Goal: Connect with others: Connect with others

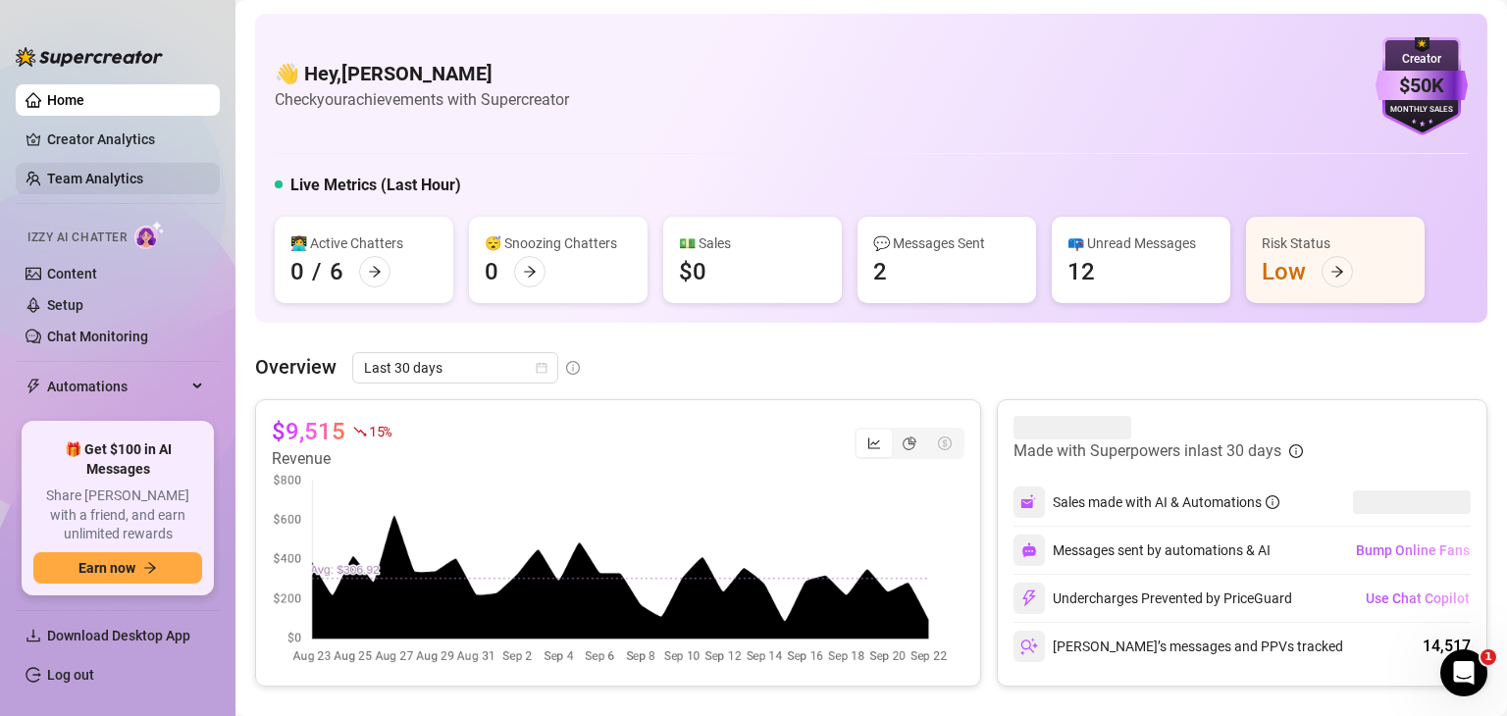
click at [86, 173] on link "Team Analytics" at bounding box center [95, 179] width 96 height 16
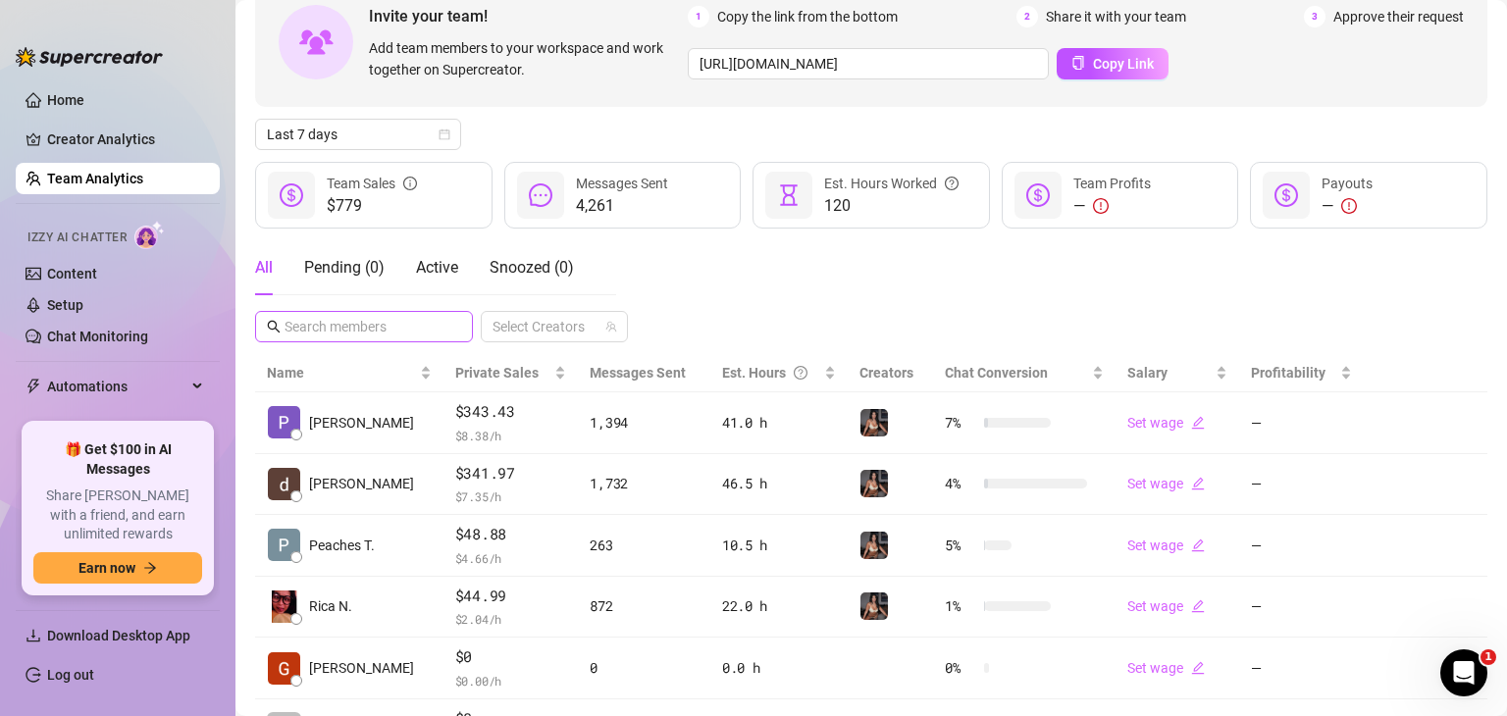
scroll to position [216, 0]
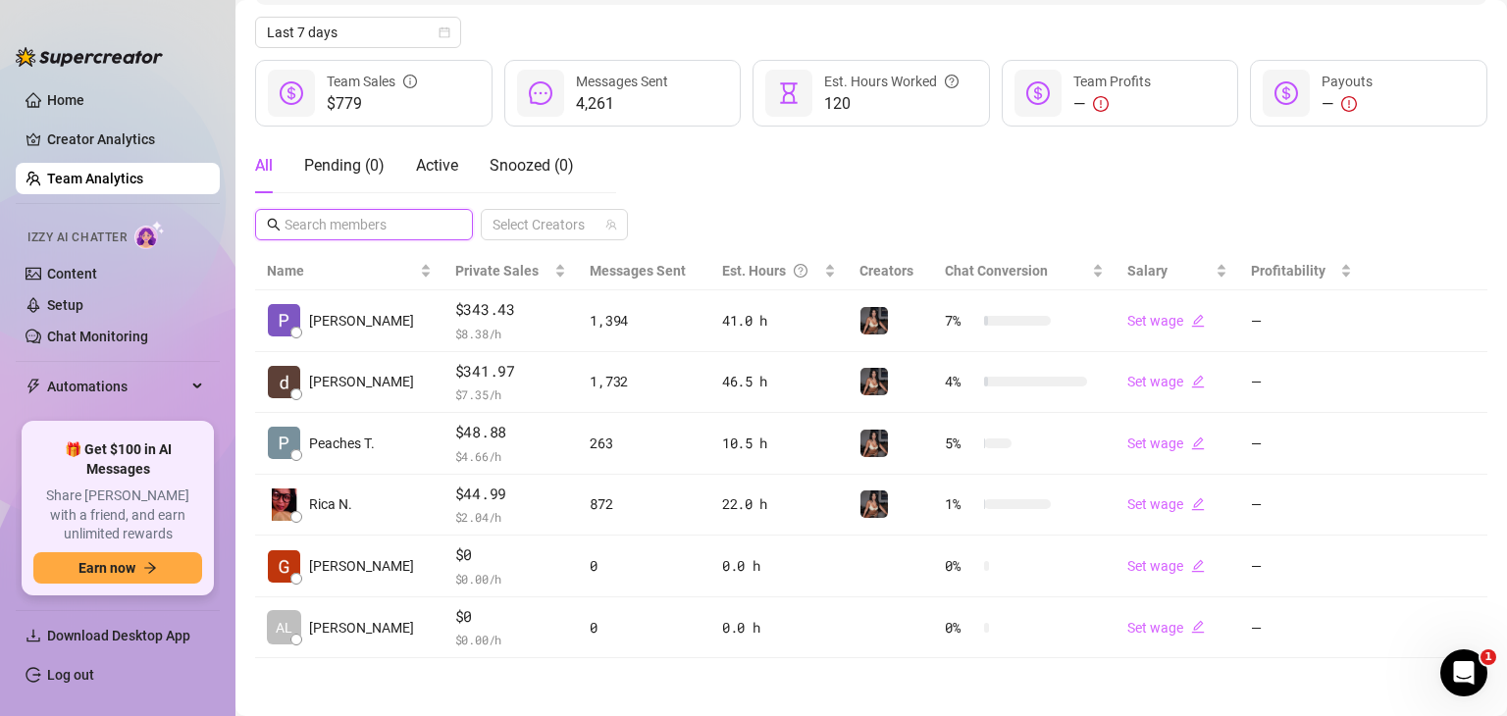
click at [345, 217] on input "text" at bounding box center [365, 225] width 161 height 22
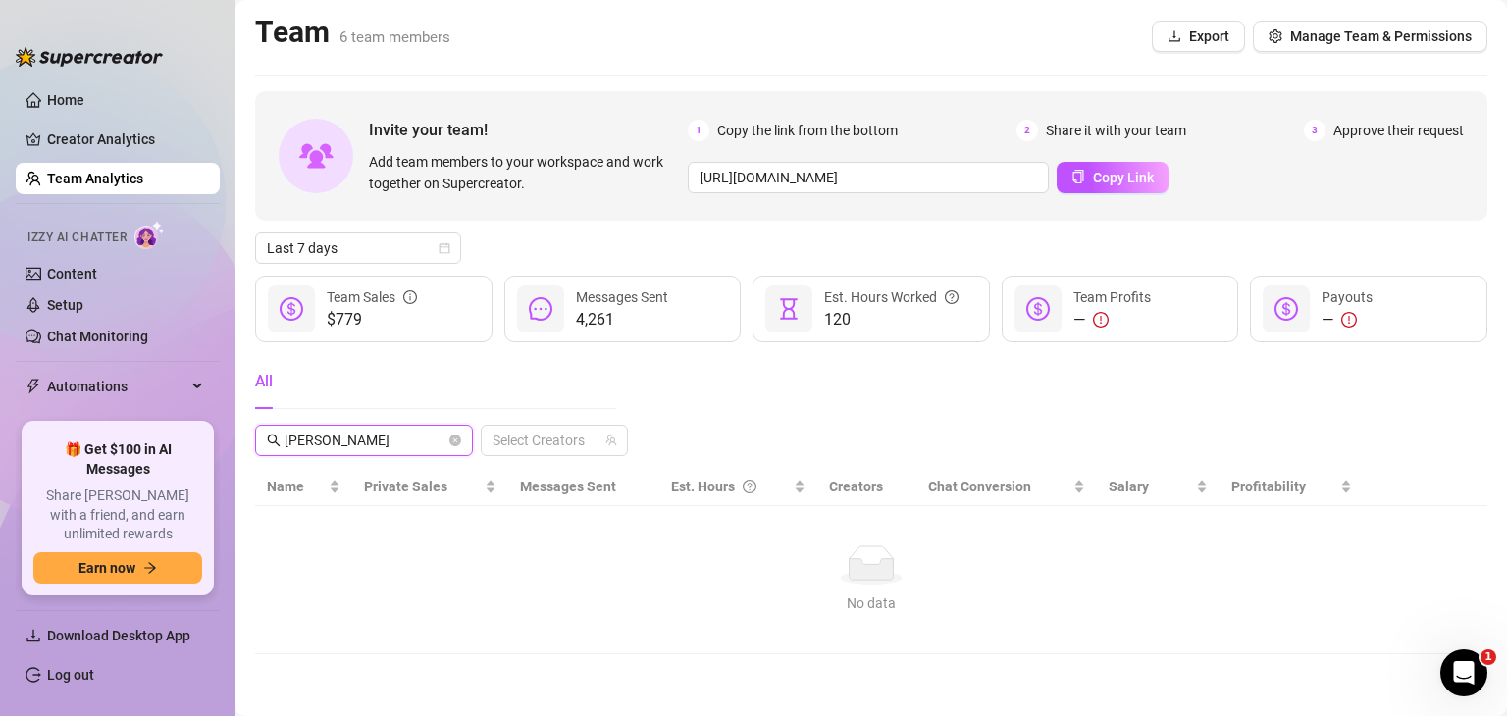
type input "[PERSON_NAME]"
click at [347, 222] on div "Invite your team! Add team members to your workspace and work together on Super…" at bounding box center [871, 372] width 1232 height 563
click at [1081, 177] on button "Copy Link" at bounding box center [1113, 177] width 112 height 31
